Goal: Information Seeking & Learning: Learn about a topic

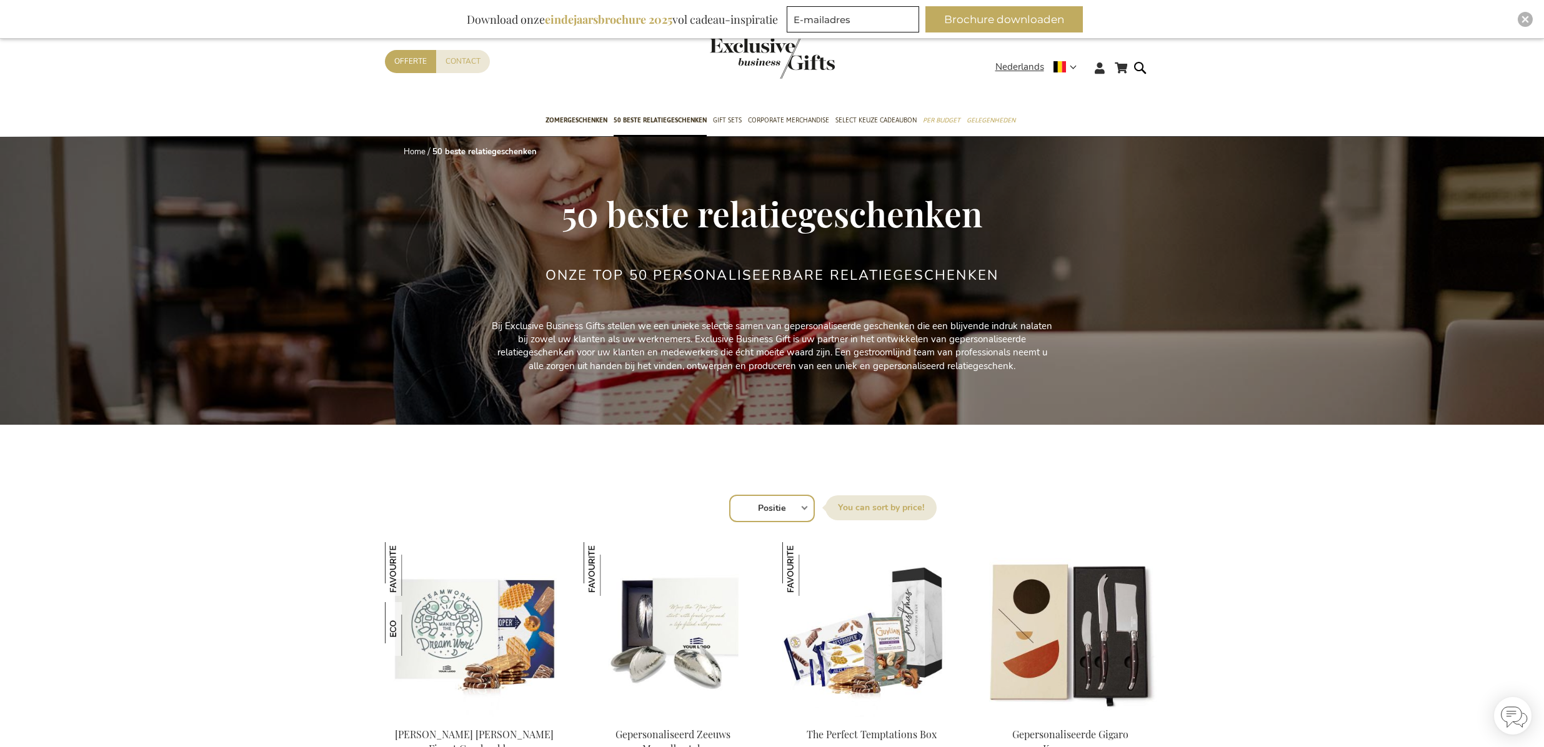
click at [788, 78] on img "store logo" at bounding box center [772, 57] width 125 height 41
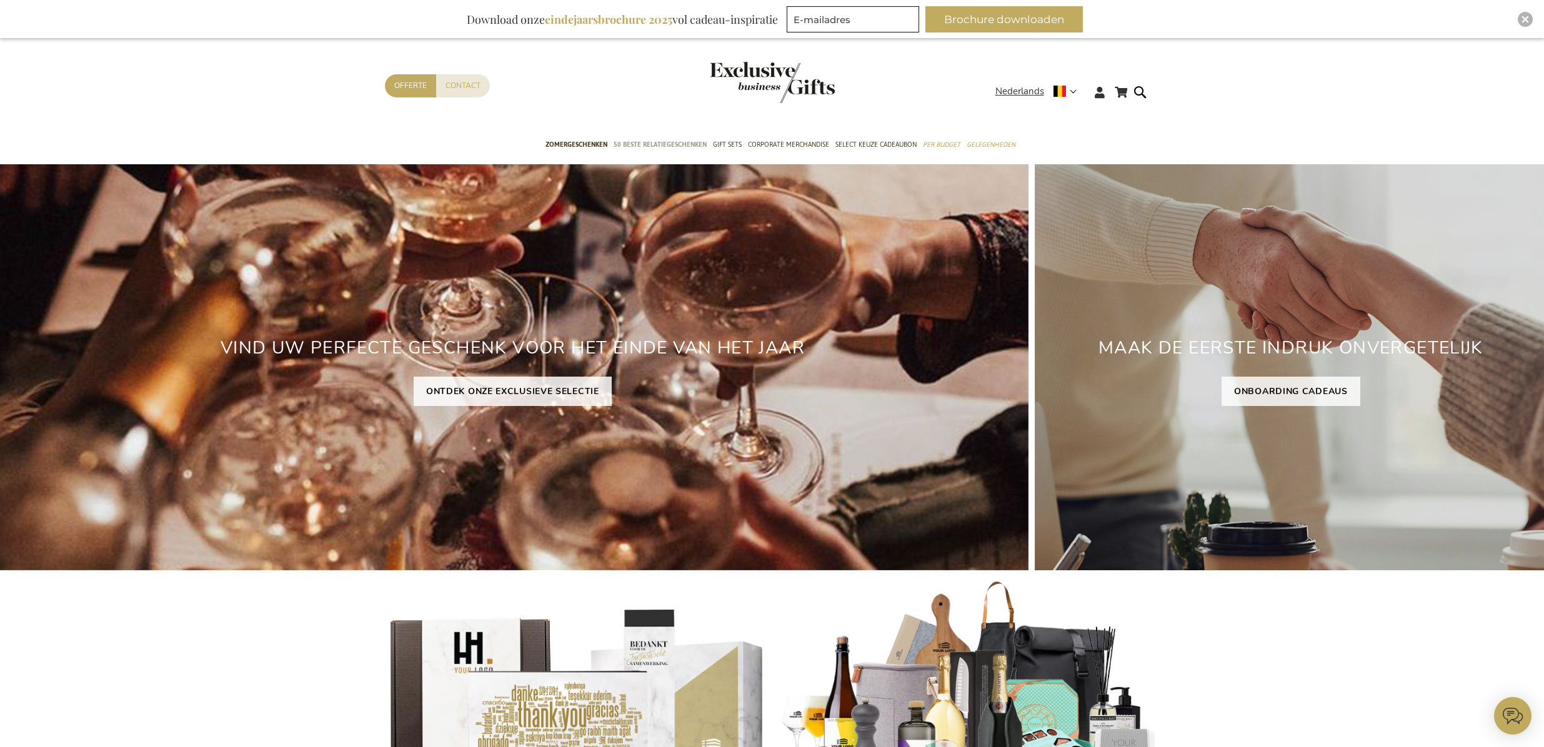
scroll to position [14, 0]
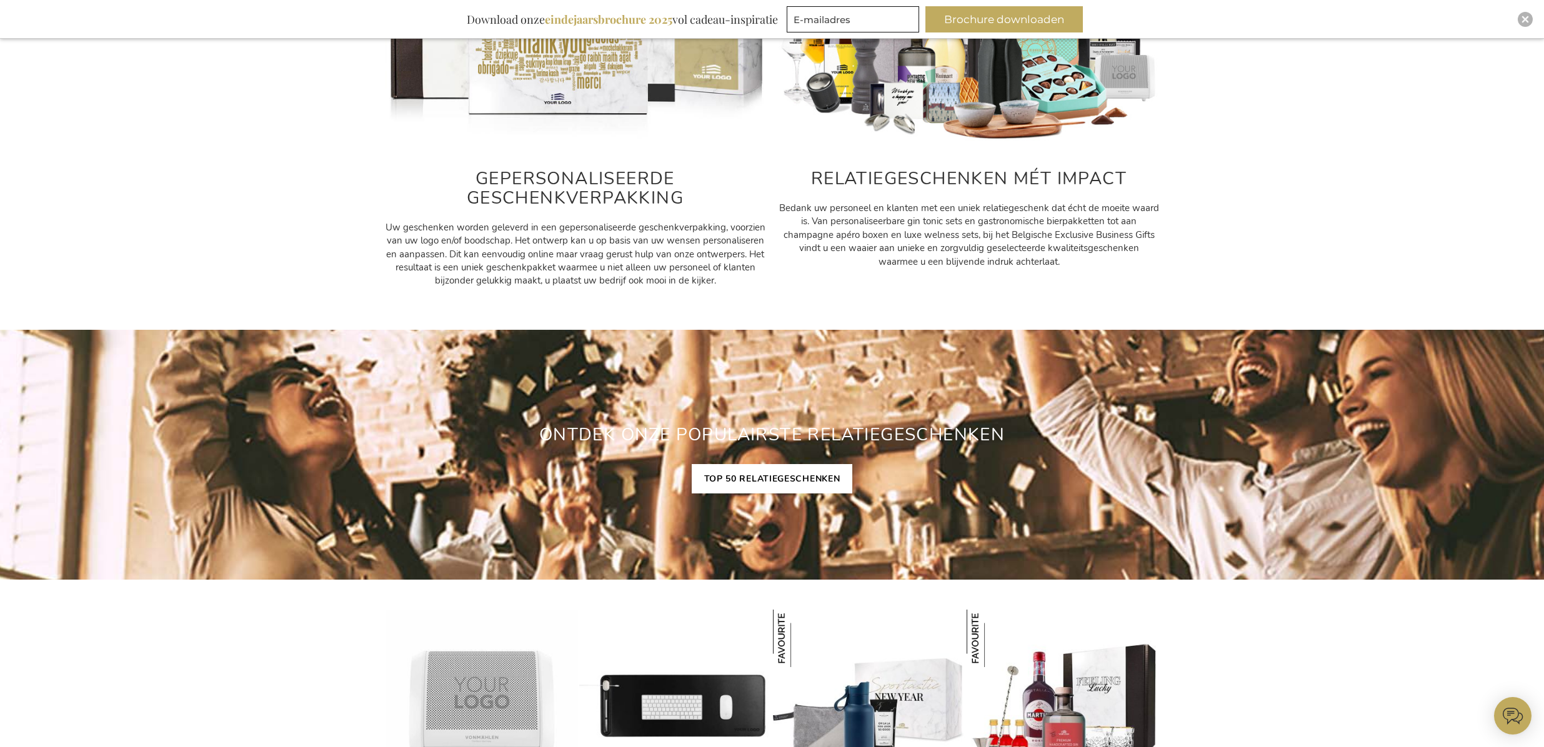
click at [778, 484] on link "TOP 50 RELATIEGESCHENKEN" at bounding box center [772, 478] width 161 height 29
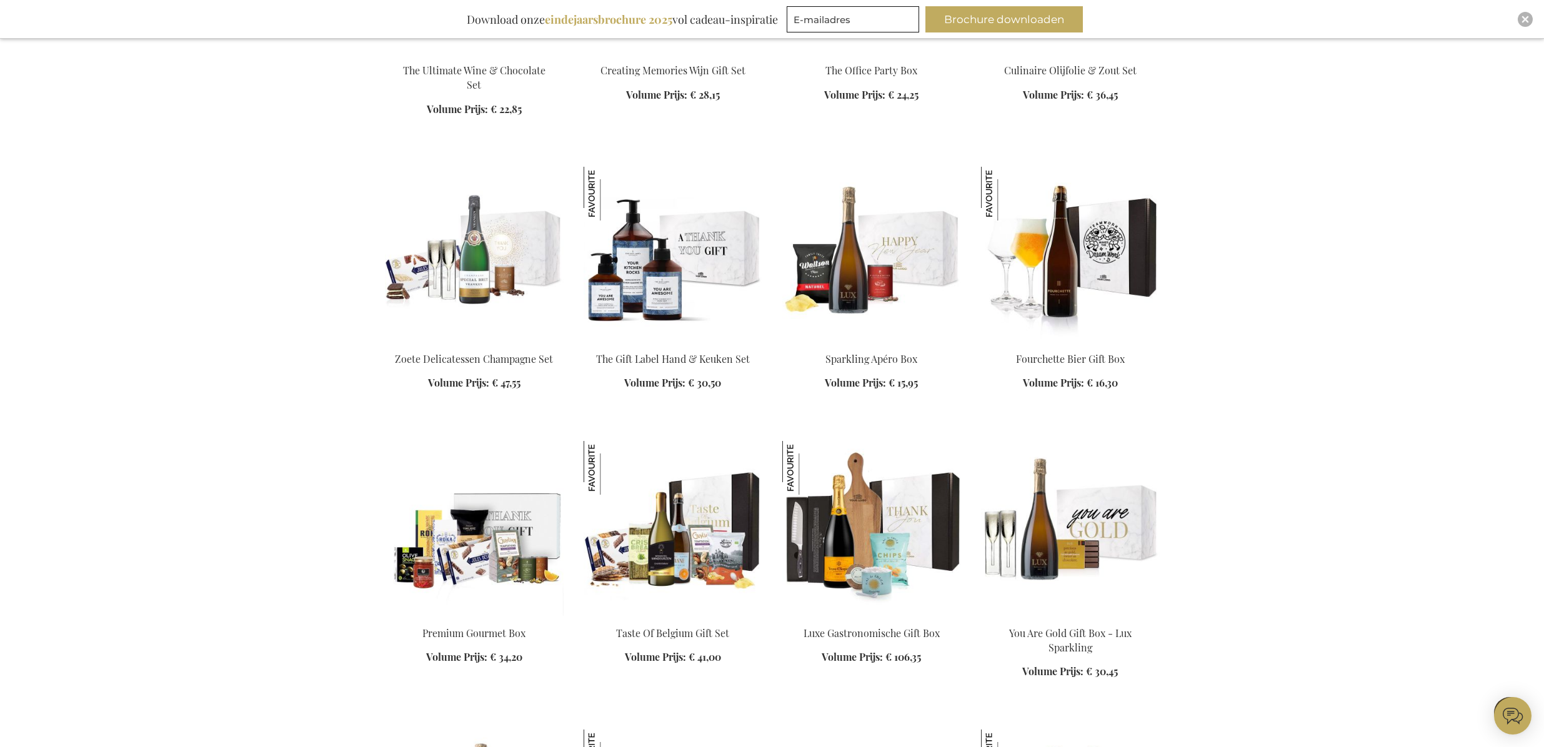
scroll to position [1245, 0]
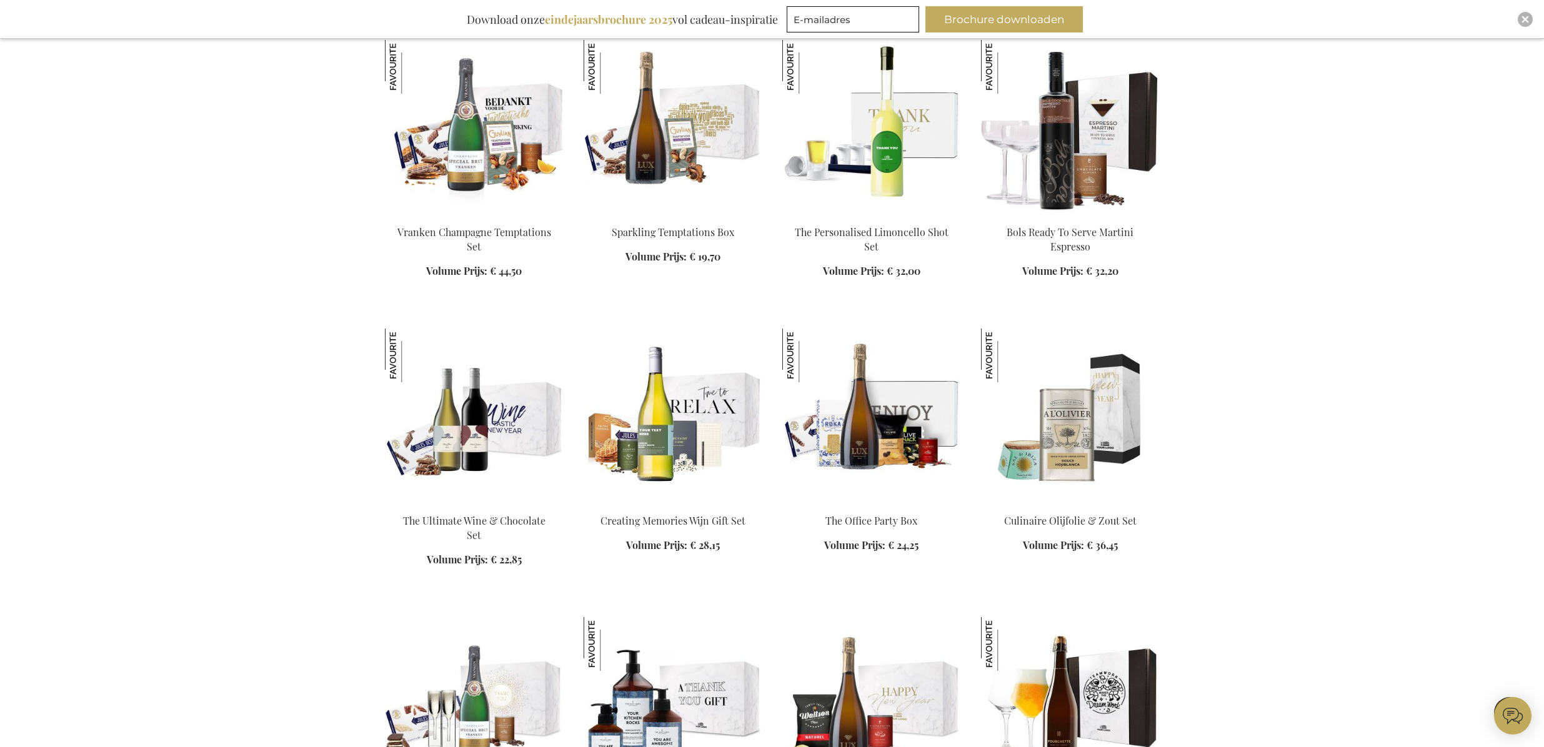
scroll to position [790, 0]
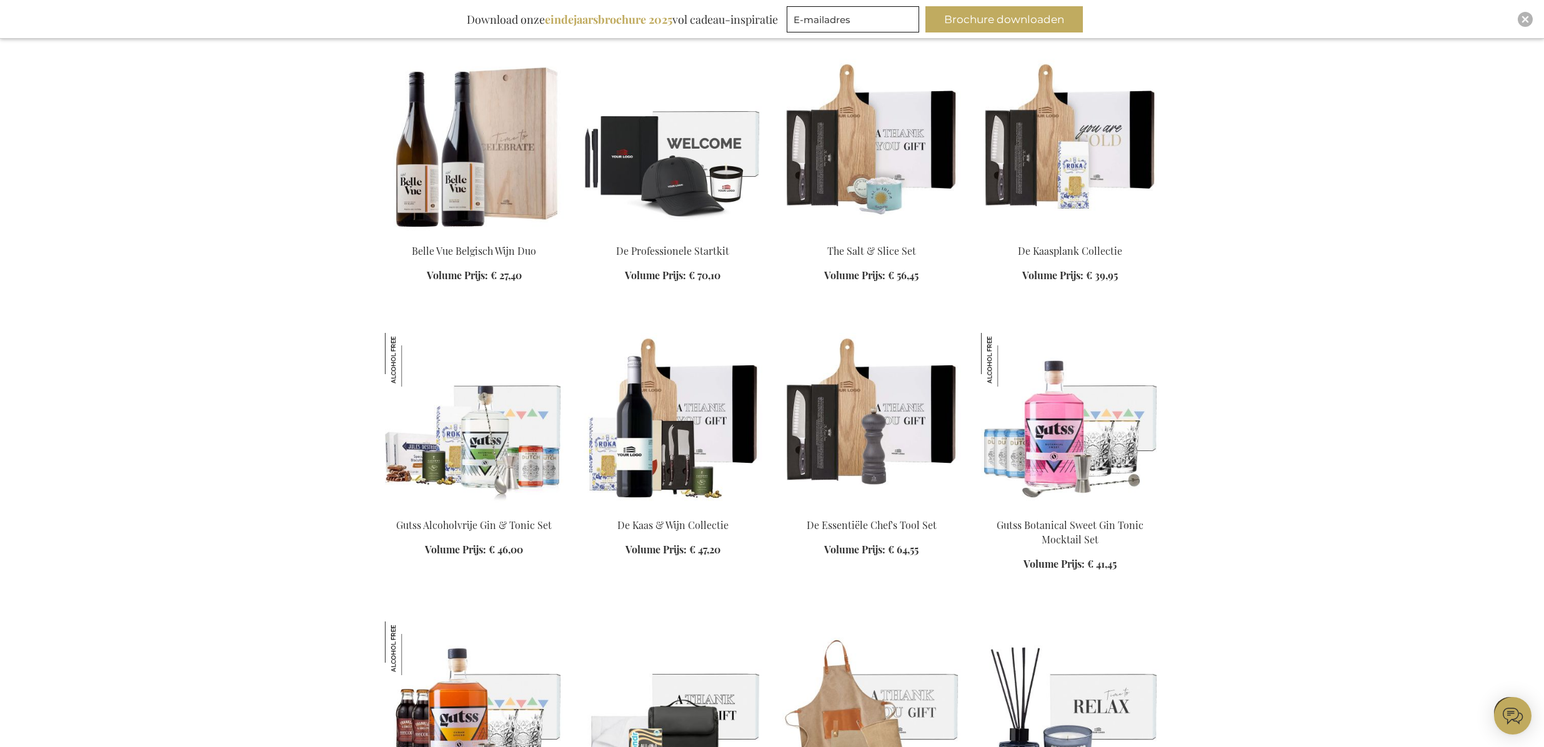
scroll to position [2505, 0]
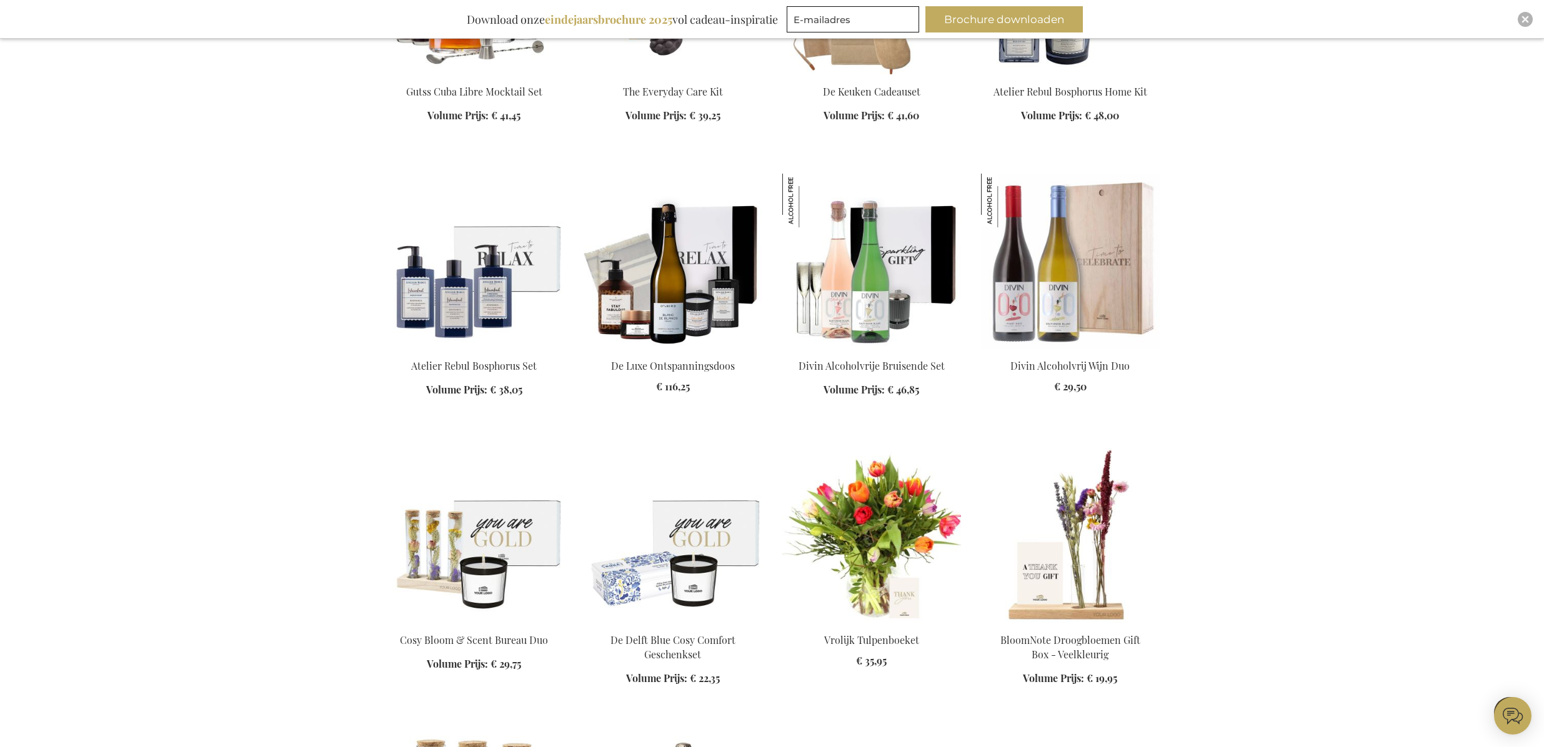
scroll to position [3210, 0]
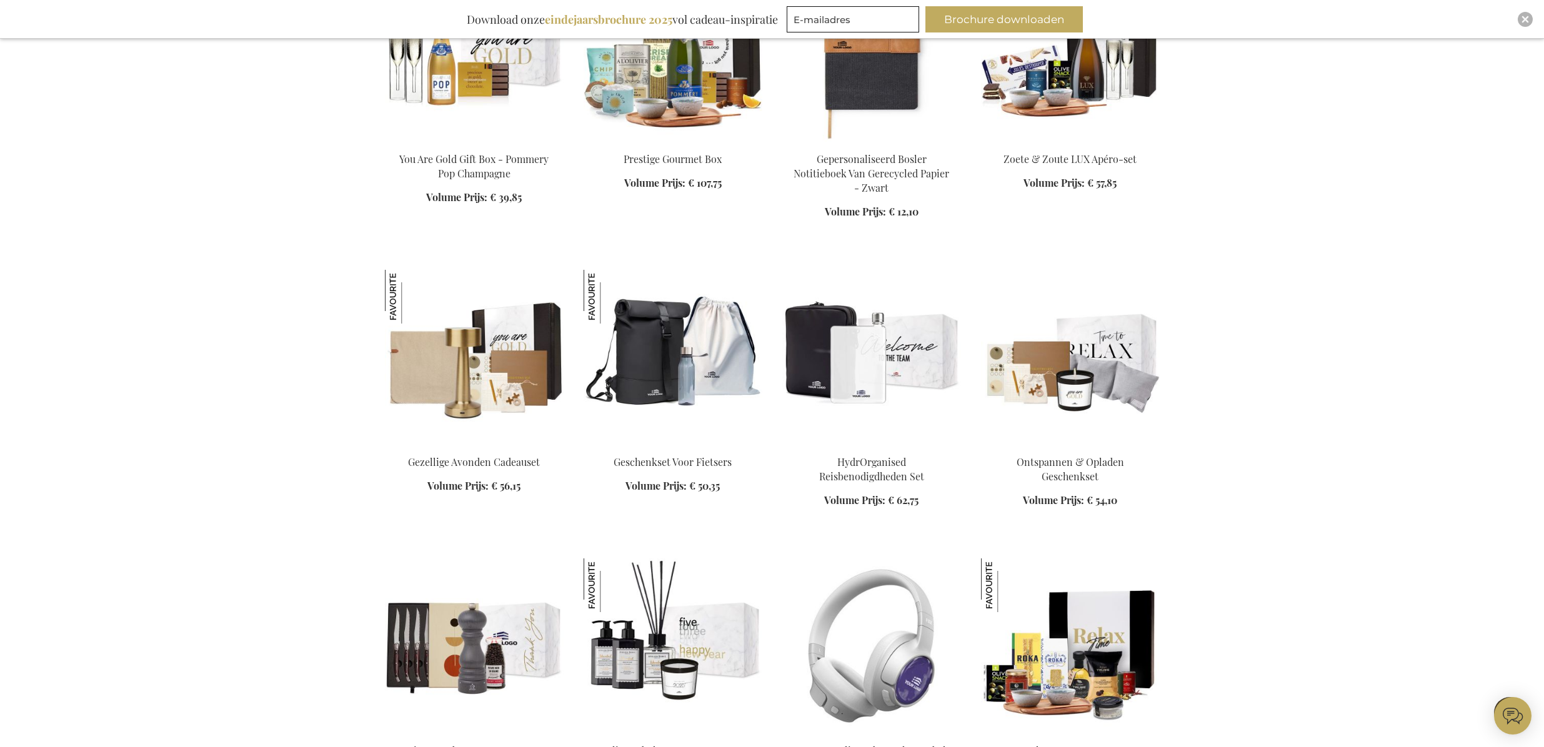
scroll to position [4865, 0]
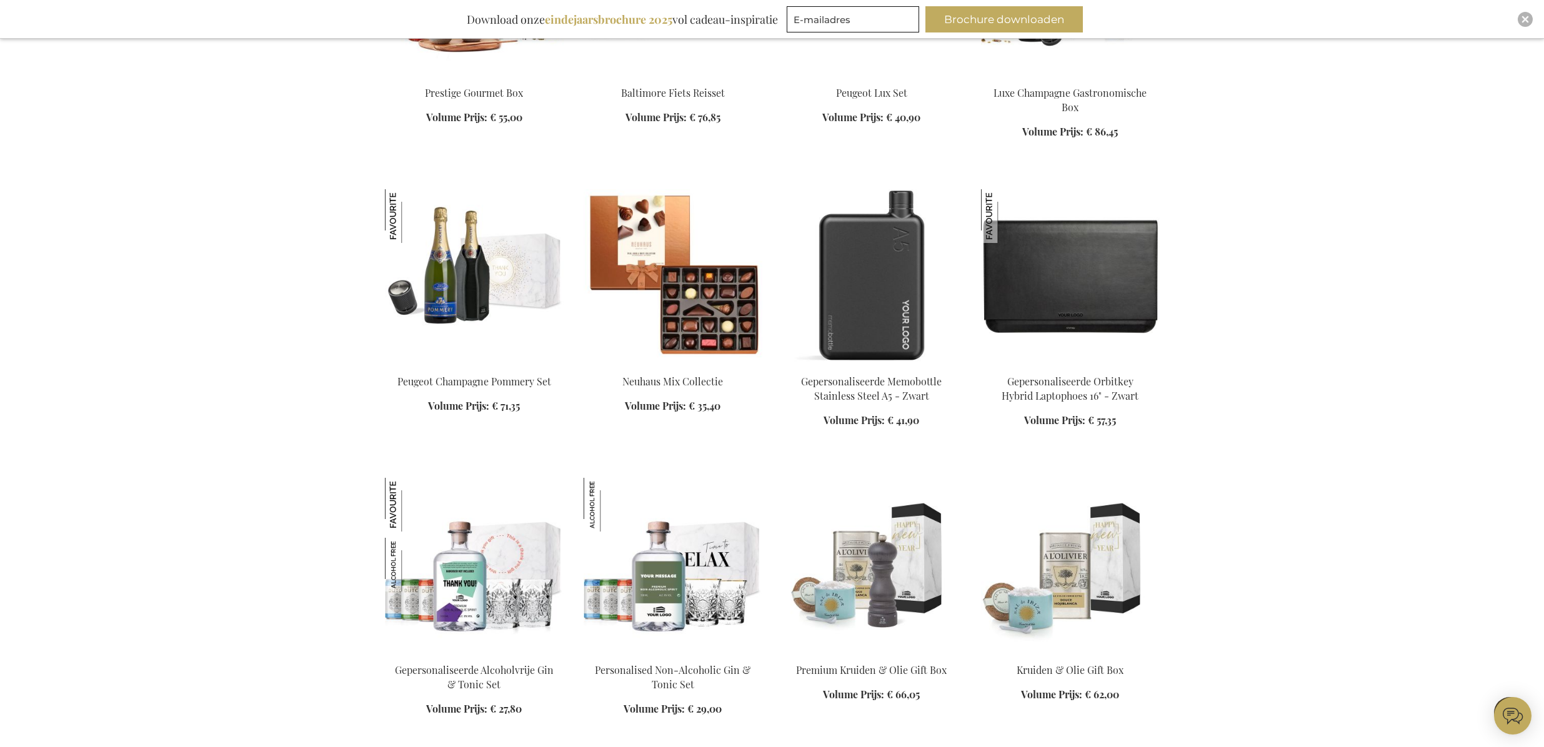
scroll to position [5811, 0]
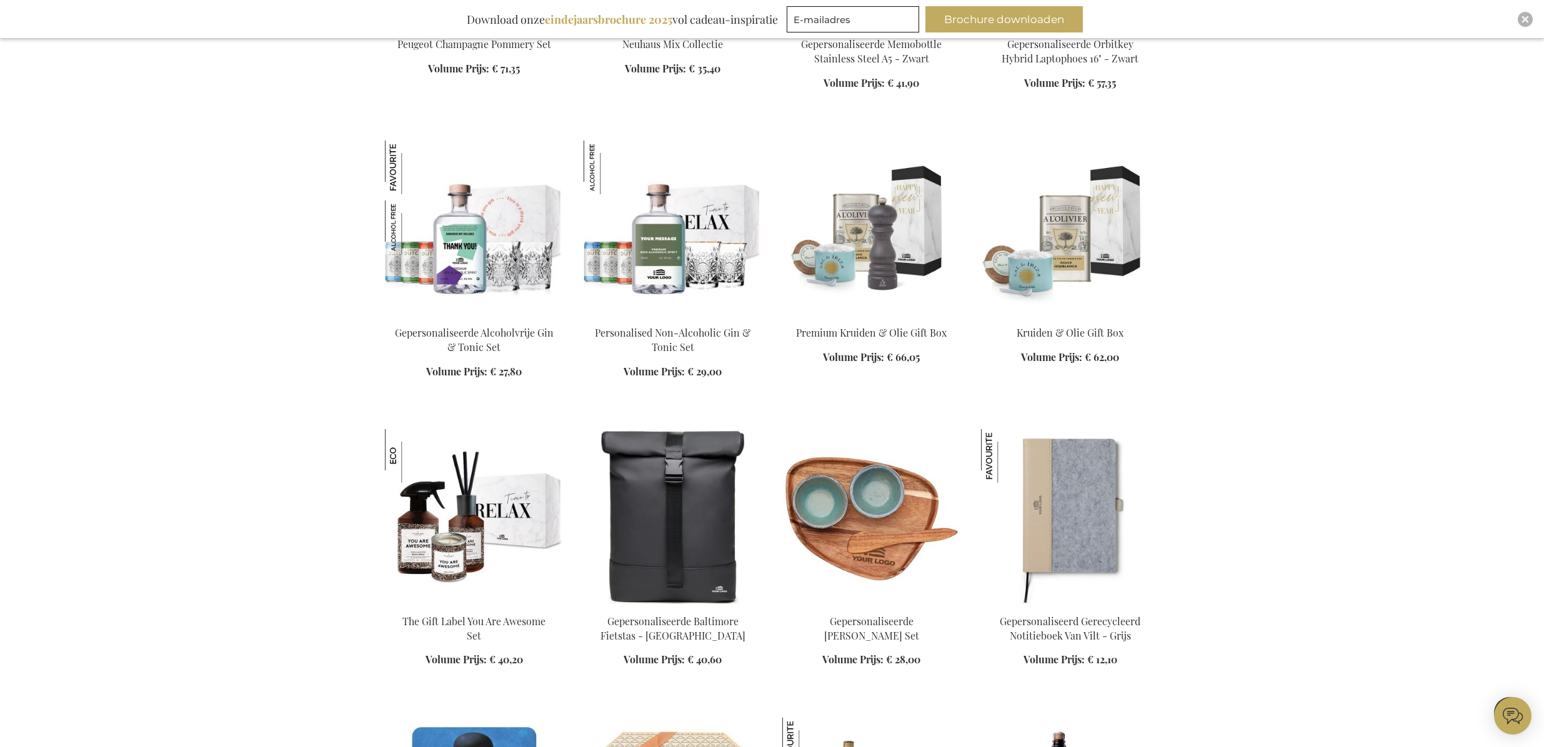
scroll to position [6146, 0]
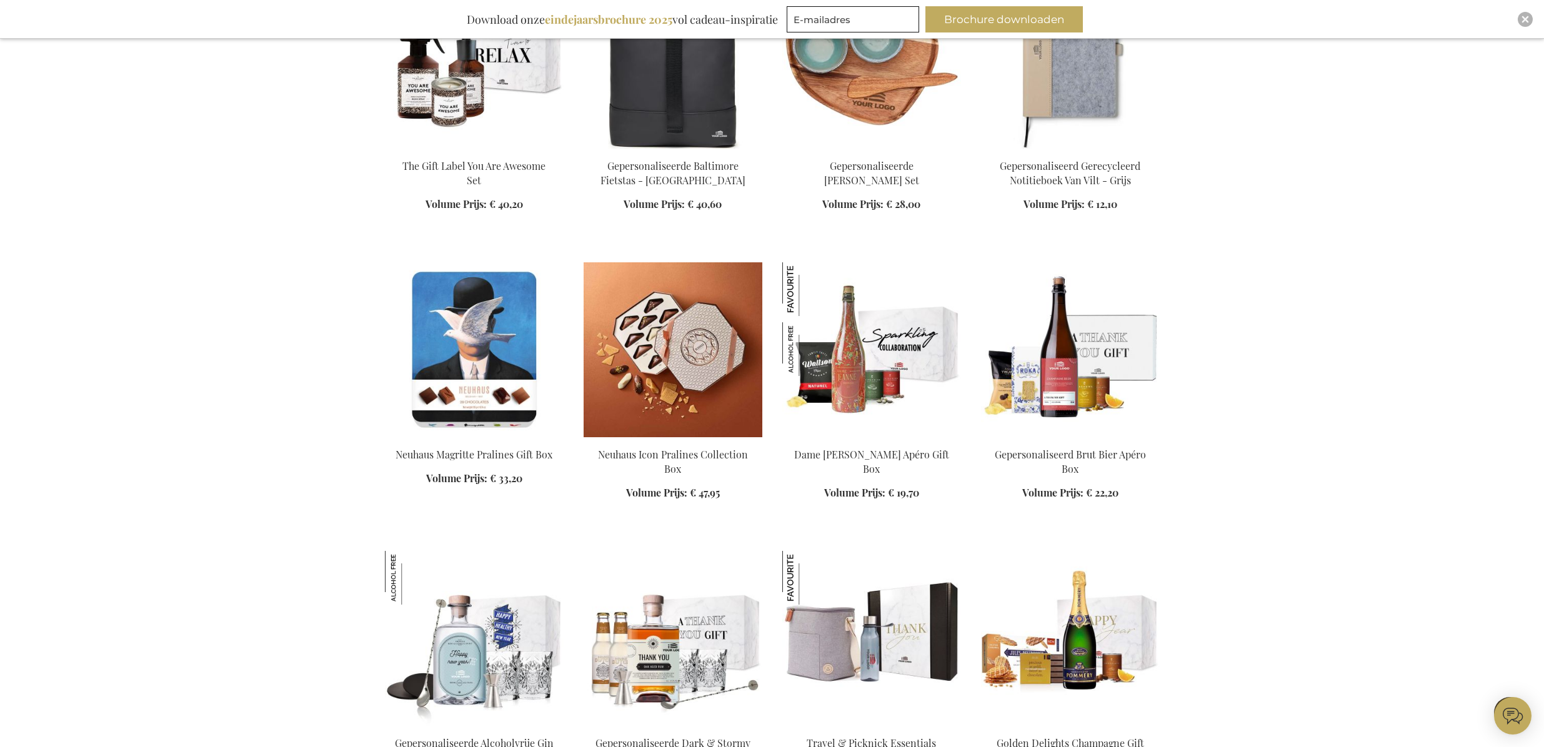
scroll to position [6602, 0]
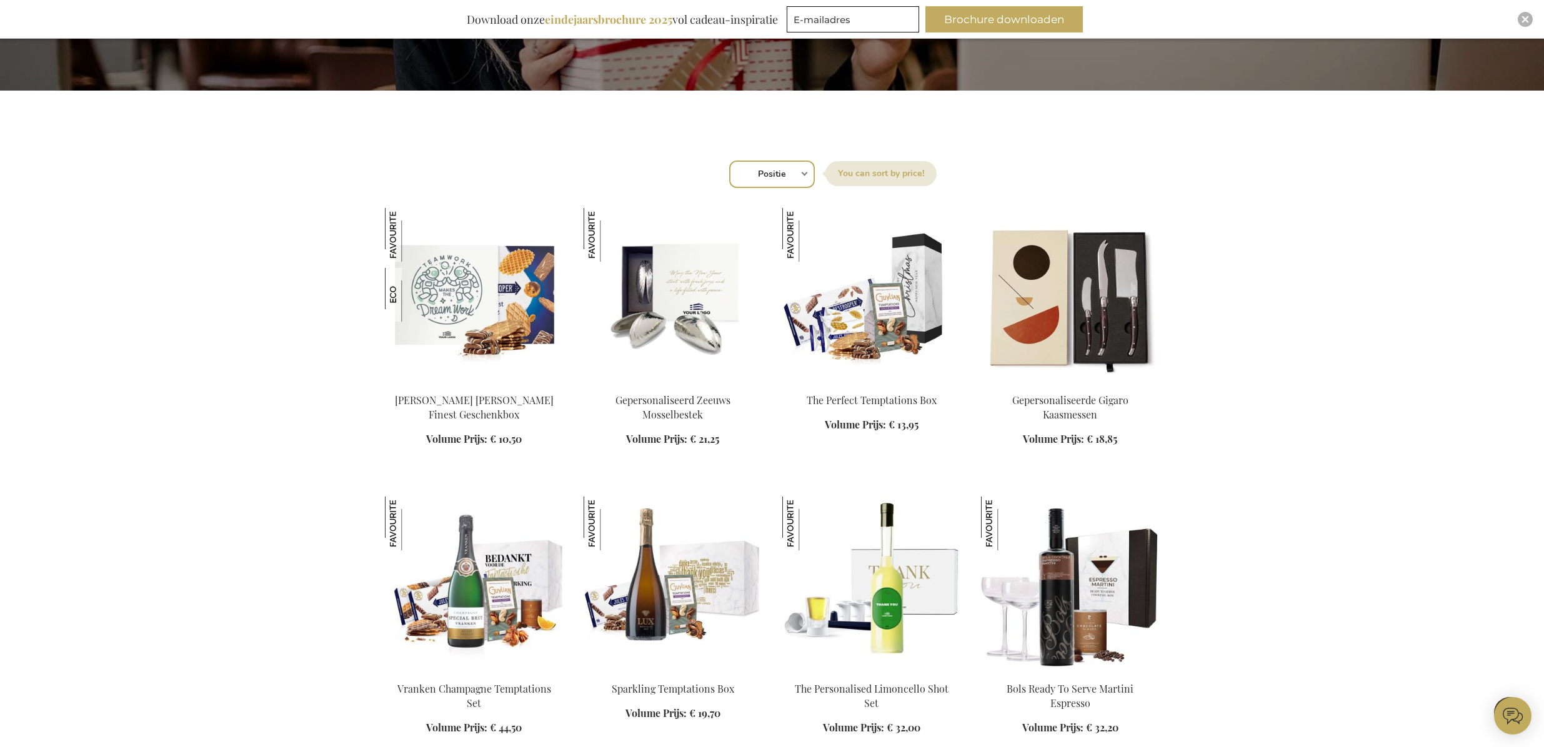
scroll to position [332, 0]
